Goal: Check status: Check status

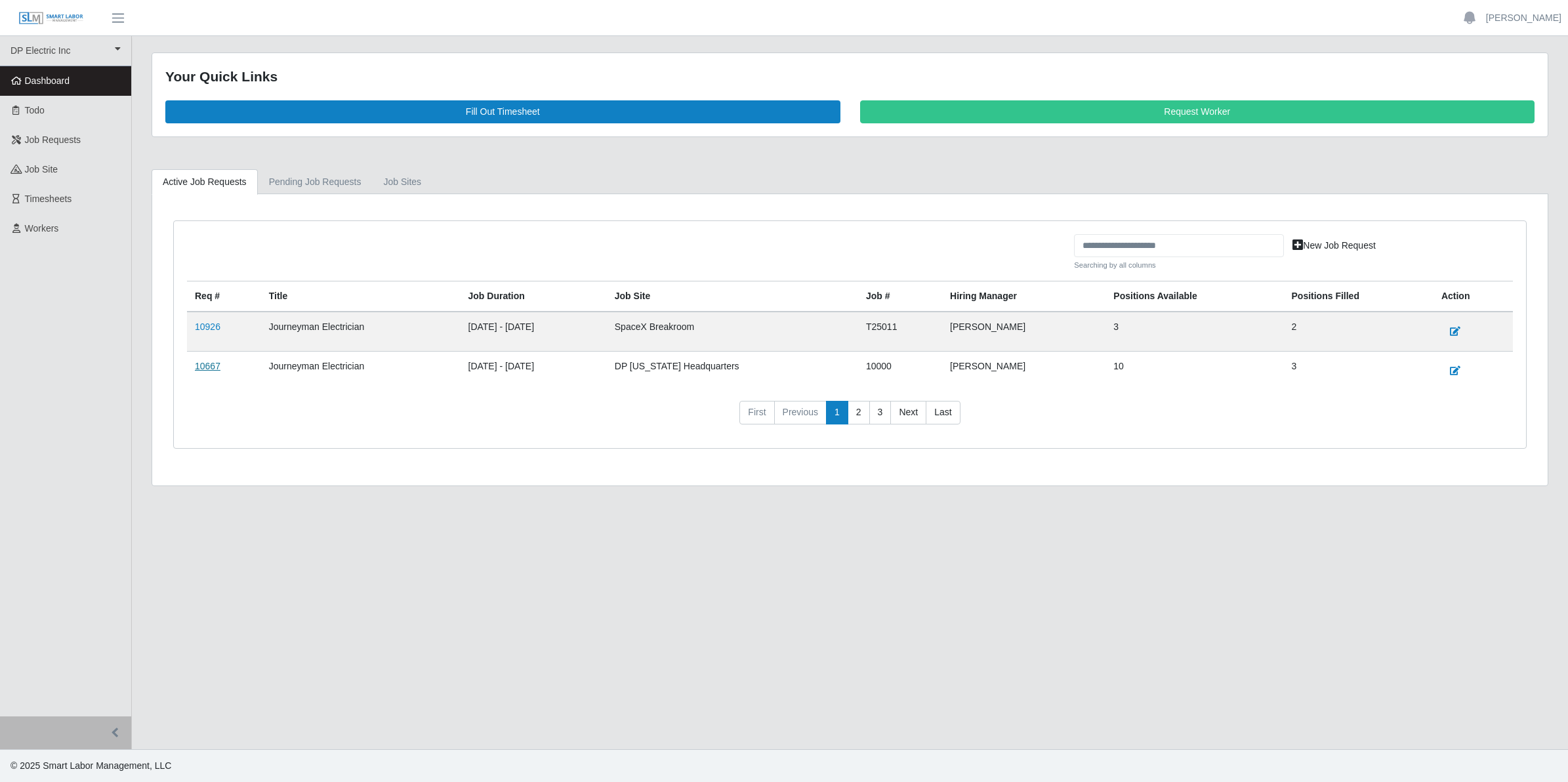
click at [207, 366] on link "10667" at bounding box center [207, 366] width 26 height 11
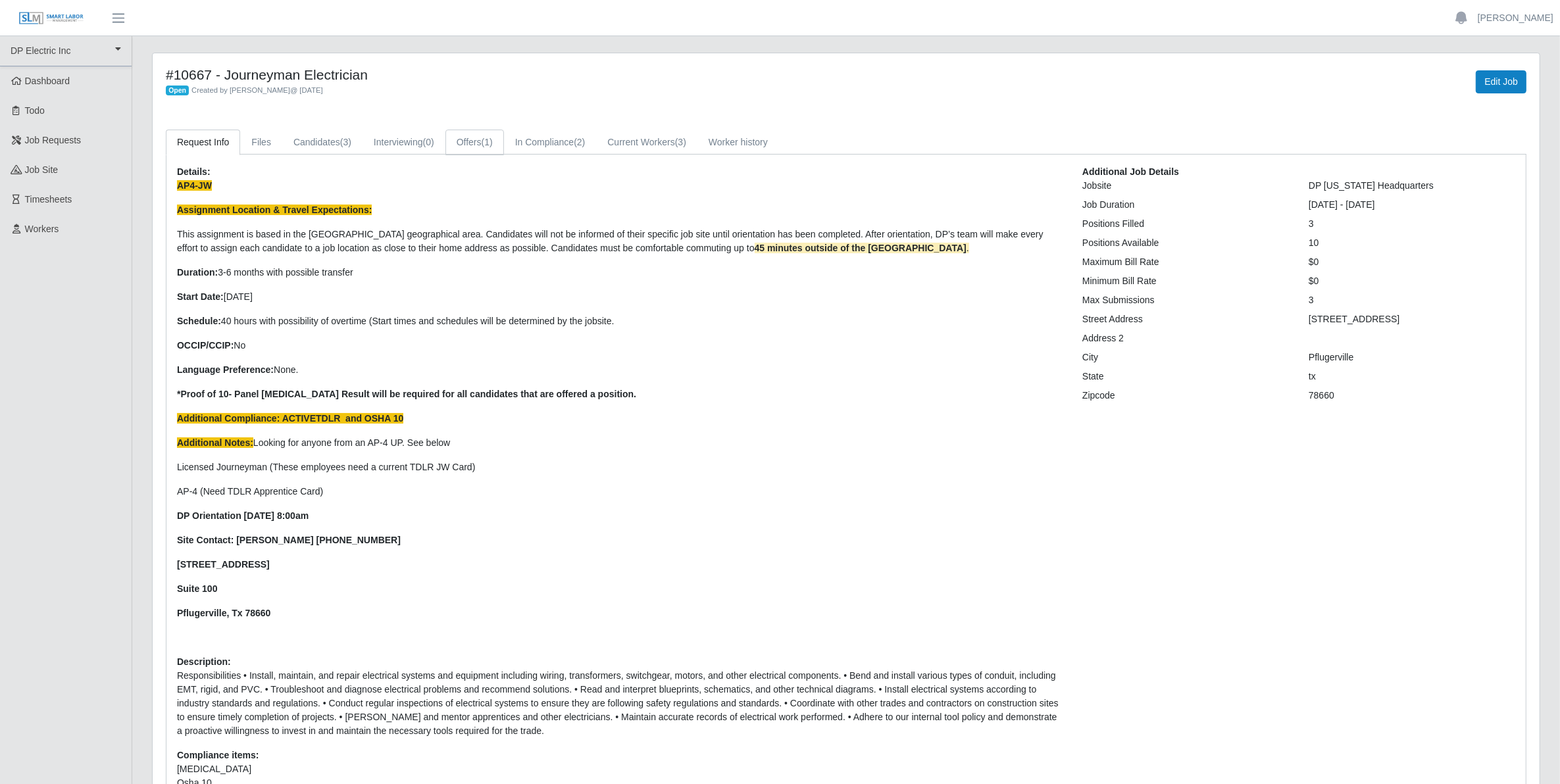
click at [476, 145] on link "Offers (1)" at bounding box center [475, 142] width 59 height 26
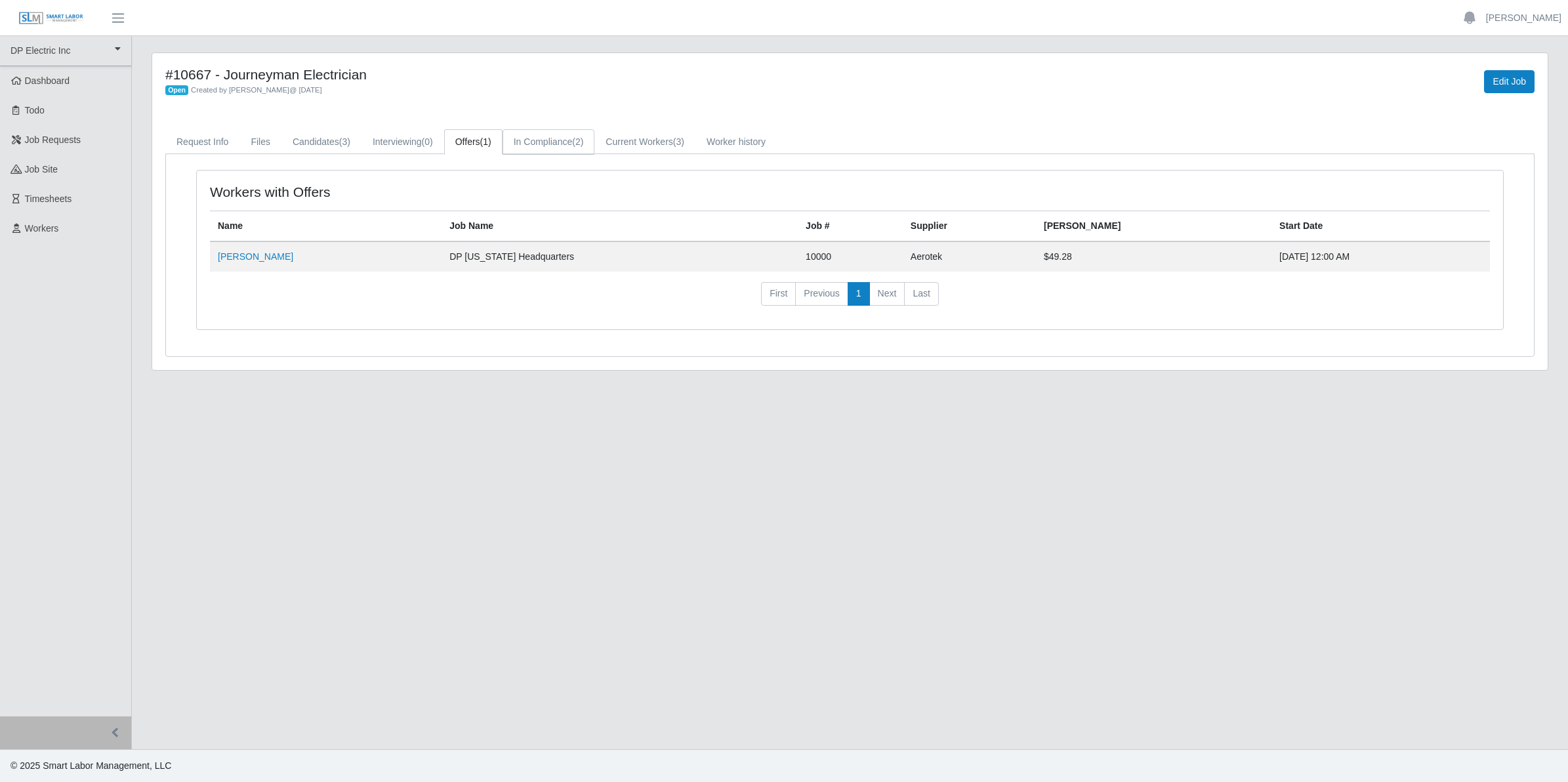
click at [542, 145] on link "In Compliance (2)" at bounding box center [549, 142] width 93 height 26
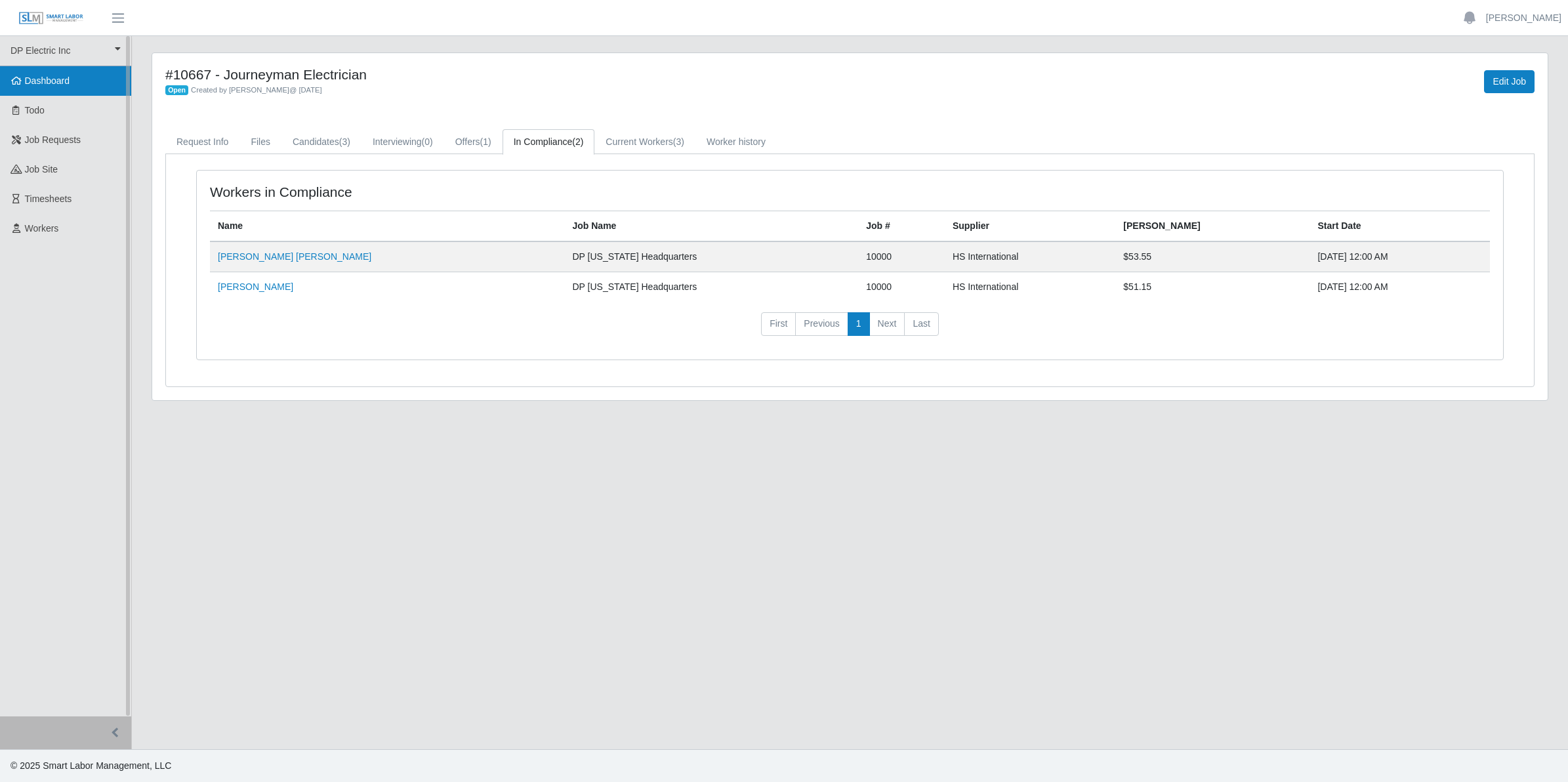
click at [35, 80] on span "Dashboard" at bounding box center [47, 80] width 45 height 11
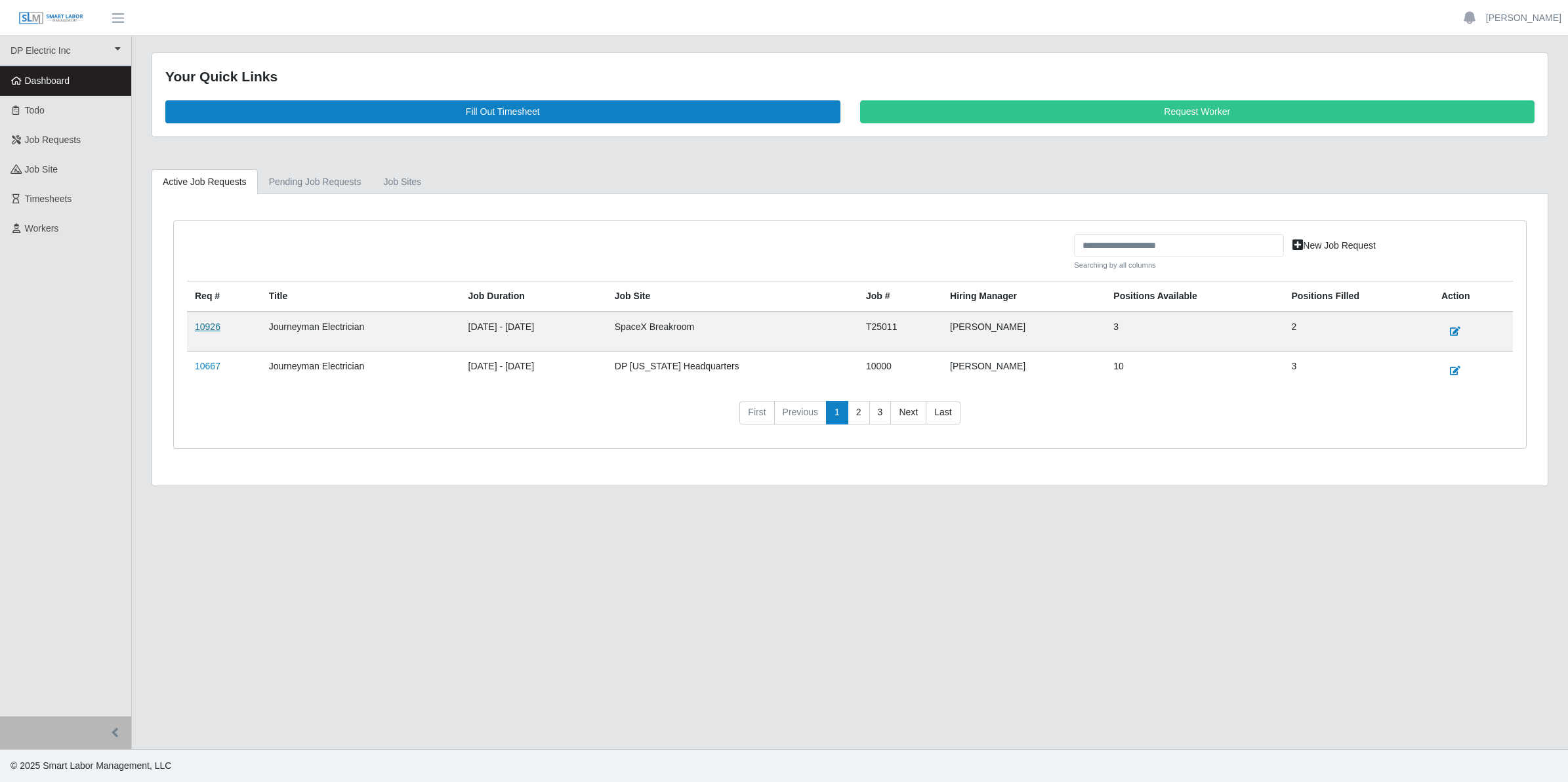
click at [211, 332] on link "10926" at bounding box center [207, 326] width 26 height 11
